Goal: Task Accomplishment & Management: Manage account settings

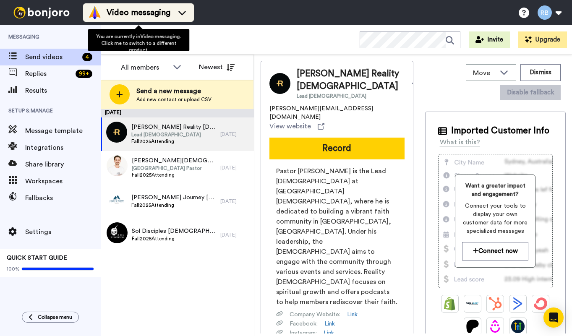
click at [173, 16] on div "Video messaging" at bounding box center [138, 12] width 101 height 13
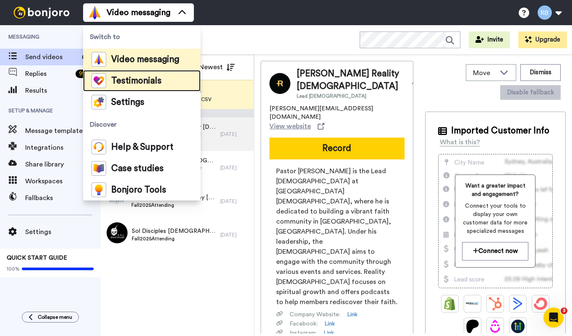
click at [154, 73] on div "Testimonials" at bounding box center [127, 80] width 70 height 15
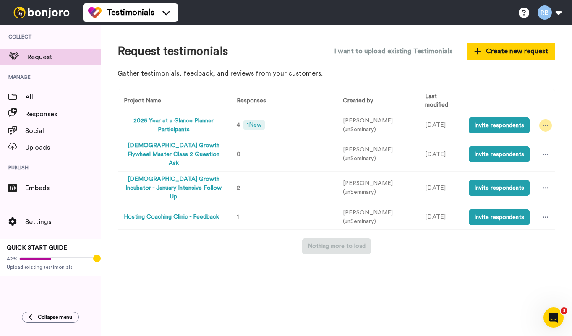
click at [544, 125] on icon at bounding box center [545, 126] width 5 height 6
click at [201, 118] on button "2025 Year at a Glance Planner Participants" at bounding box center [174, 126] width 100 height 18
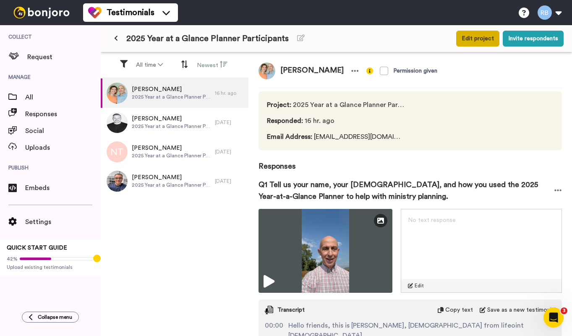
click at [488, 39] on button "Edit project" at bounding box center [478, 39] width 43 height 16
click at [472, 35] on button "Edit project" at bounding box center [478, 39] width 43 height 16
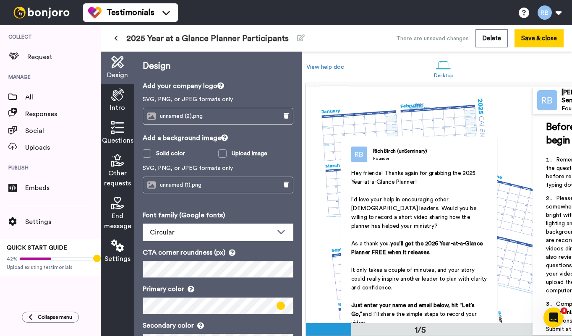
click at [118, 260] on span "Settings" at bounding box center [118, 259] width 26 height 10
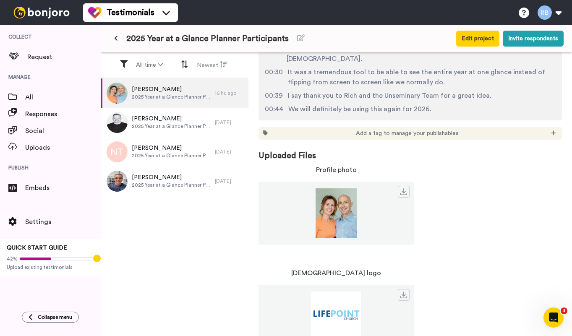
scroll to position [365, 0]
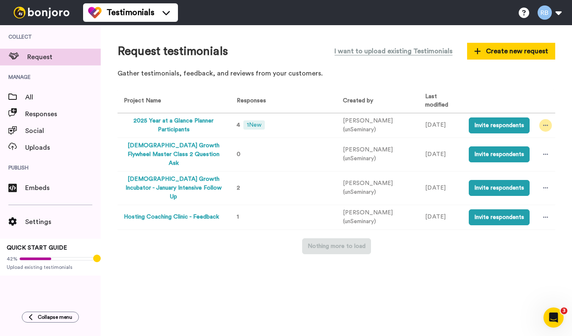
click at [545, 128] on div at bounding box center [546, 125] width 13 height 13
